Goal: Task Accomplishment & Management: Complete application form

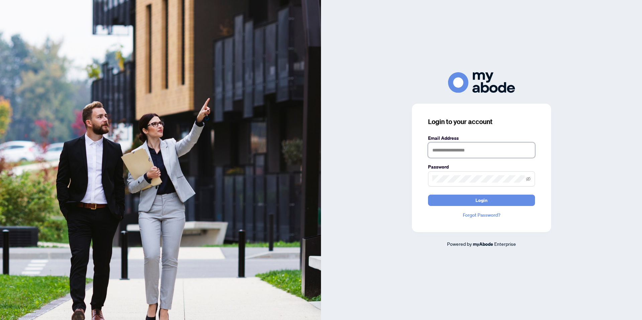
click at [448, 147] on input "text" at bounding box center [481, 149] width 107 height 15
type input "**********"
click at [428, 195] on button "Login" at bounding box center [481, 200] width 107 height 11
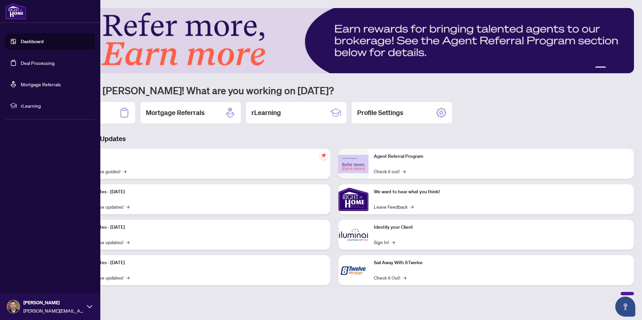
click at [48, 64] on link "Deal Processing" at bounding box center [38, 63] width 34 height 6
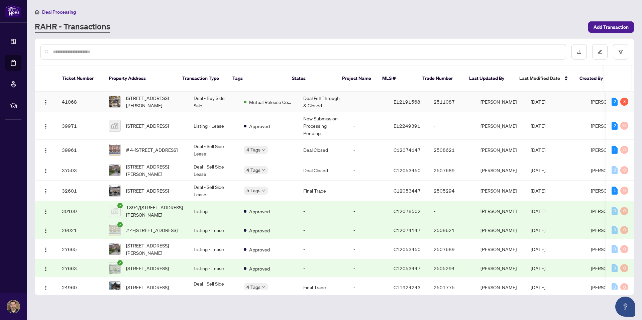
click at [348, 92] on td "-" at bounding box center [368, 102] width 40 height 20
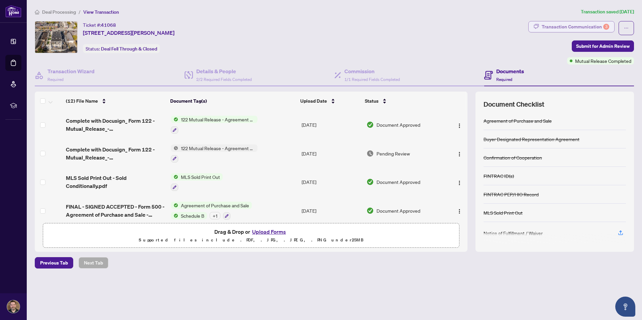
click at [578, 25] on div "Transaction Communication 3" at bounding box center [576, 26] width 68 height 11
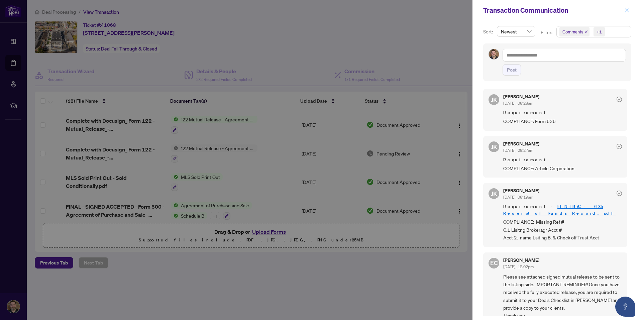
click at [629, 11] on button "button" at bounding box center [626, 10] width 9 height 8
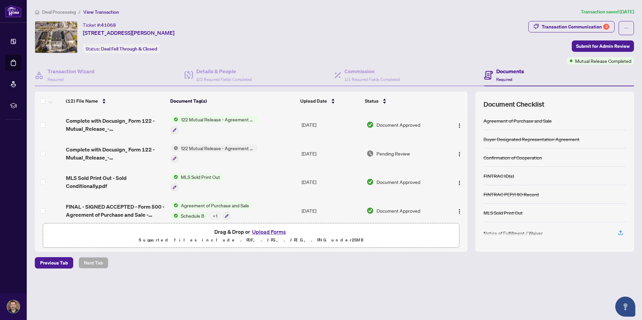
click at [268, 232] on button "Upload Forms" at bounding box center [269, 231] width 38 height 9
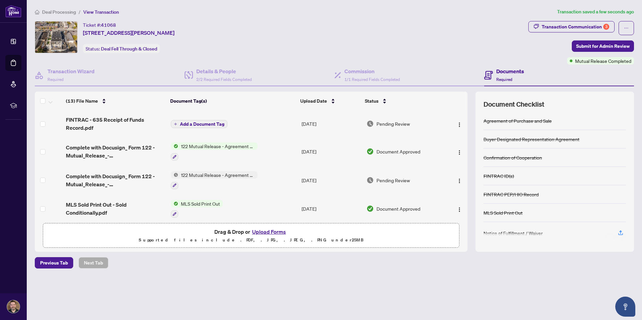
click at [192, 125] on span "Add a Document Tag" at bounding box center [202, 124] width 44 height 5
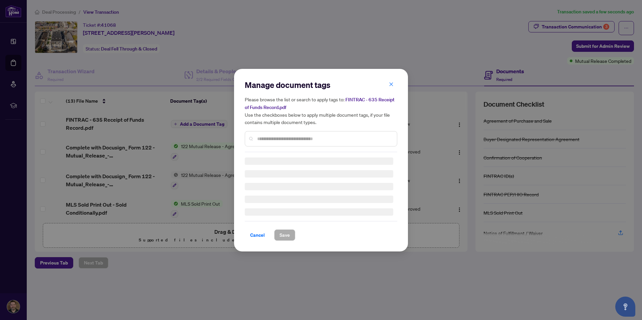
click at [302, 137] on div "Manage document tags Please browse the list or search to apply tags to: FINTRAC…" at bounding box center [321, 116] width 152 height 73
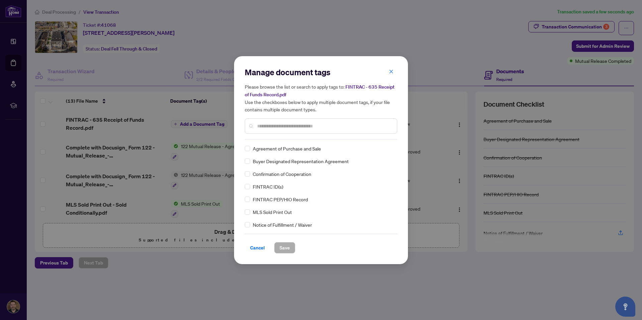
click at [284, 124] on input "text" at bounding box center [324, 125] width 134 height 7
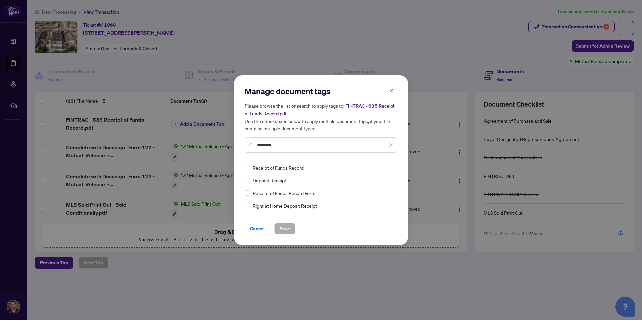
type input "*******"
drag, startPoint x: 287, startPoint y: 229, endPoint x: 309, endPoint y: 206, distance: 30.7
click at [287, 229] on span "Save" at bounding box center [284, 228] width 10 height 11
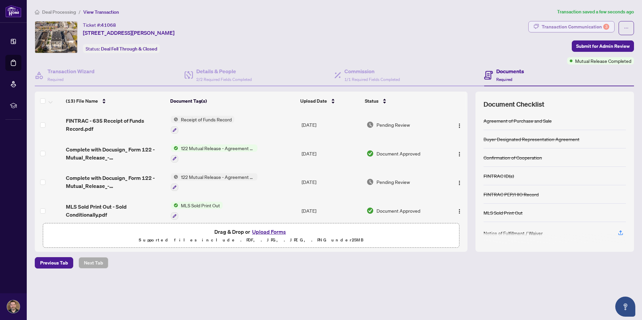
click at [564, 28] on div "Transaction Communication 3" at bounding box center [576, 26] width 68 height 11
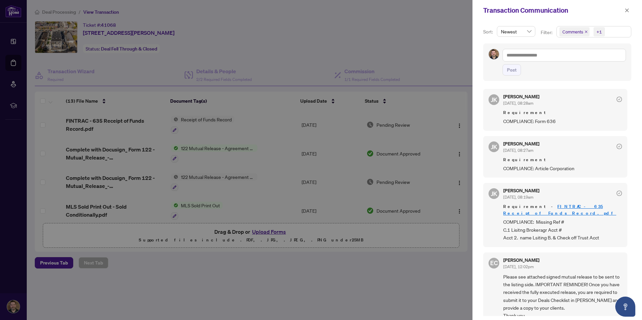
click at [626, 8] on span "button" at bounding box center [626, 10] width 5 height 11
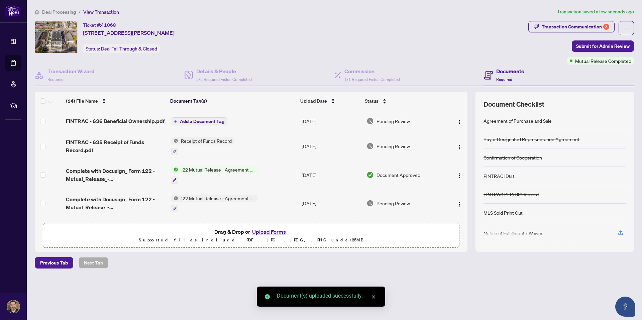
click at [198, 121] on span "Add a Document Tag" at bounding box center [202, 121] width 44 height 5
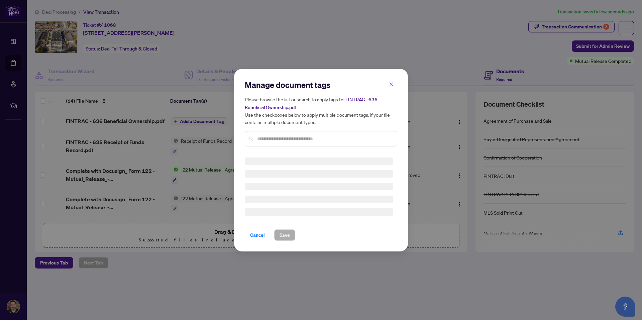
click at [273, 138] on div "Manage document tags Please browse the list or search to apply tags to: FINTRAC…" at bounding box center [321, 116] width 152 height 73
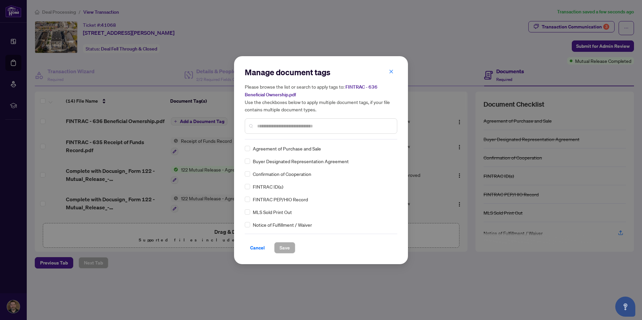
click at [291, 125] on input "text" at bounding box center [324, 125] width 134 height 7
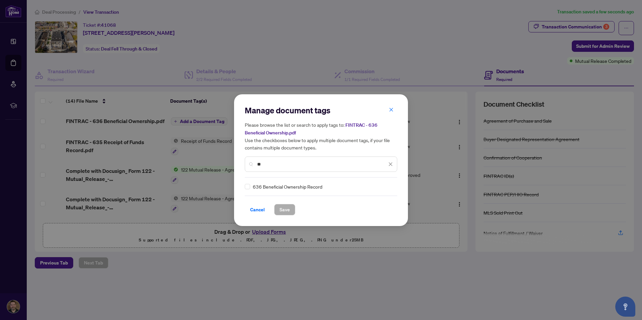
type input "*"
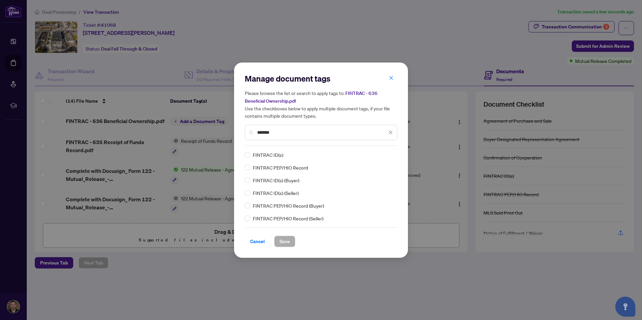
type input "*******"
click at [280, 240] on span "Save" at bounding box center [284, 241] width 10 height 11
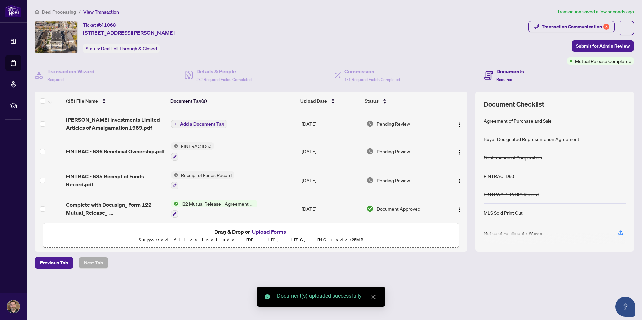
click at [190, 124] on span "Add a Document Tag" at bounding box center [202, 124] width 44 height 5
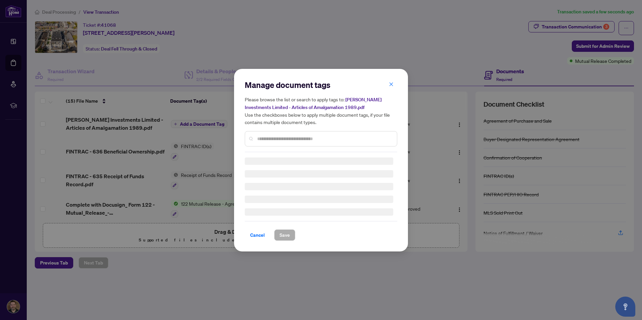
click at [286, 135] on input "text" at bounding box center [324, 138] width 134 height 7
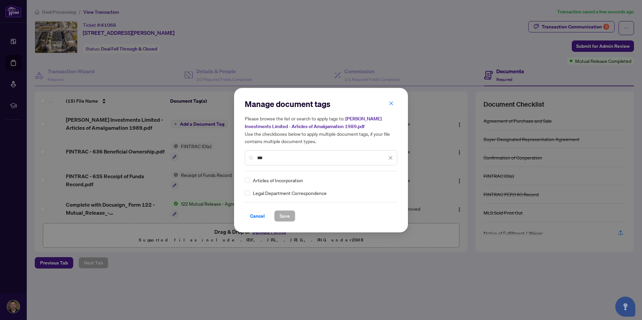
type input "***"
click at [285, 215] on span "Save" at bounding box center [284, 216] width 10 height 11
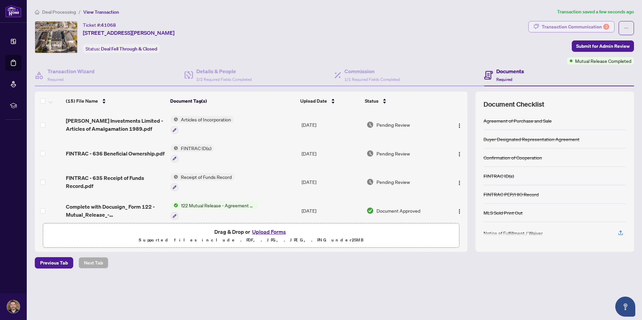
click at [553, 29] on div "Transaction Communication 3" at bounding box center [576, 26] width 68 height 11
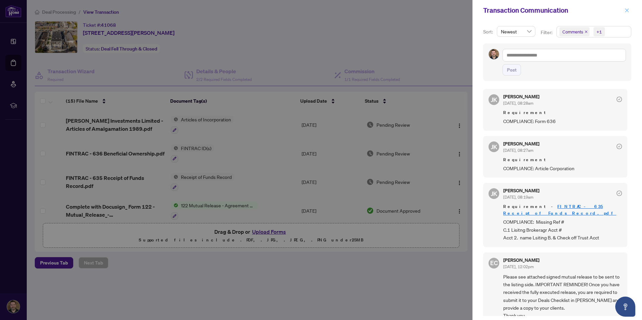
click at [630, 7] on button "button" at bounding box center [626, 10] width 9 height 8
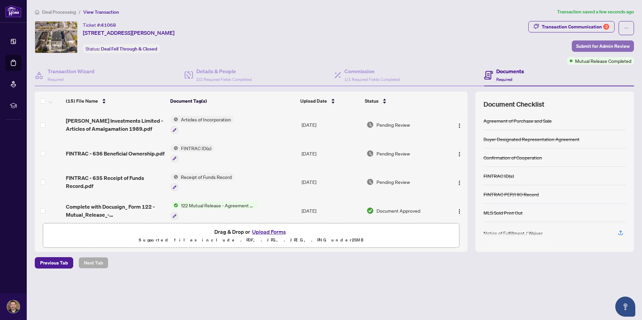
click at [601, 43] on span "Submit for Admin Review" at bounding box center [602, 46] width 53 height 11
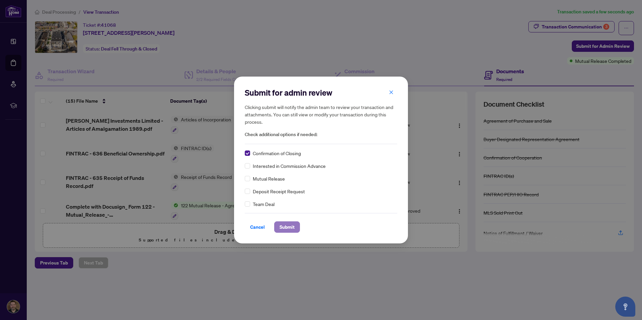
click at [285, 226] on span "Submit" at bounding box center [286, 227] width 15 height 11
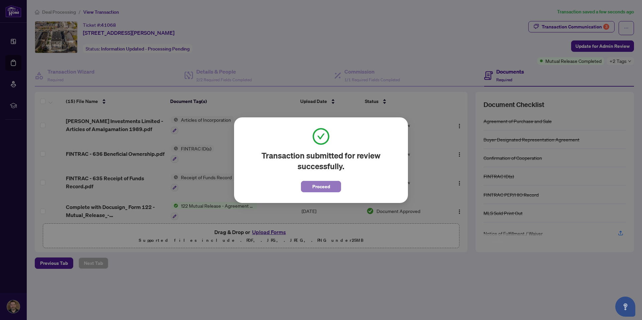
click at [312, 187] on span "Proceed" at bounding box center [321, 186] width 18 height 11
